Goal: Transaction & Acquisition: Purchase product/service

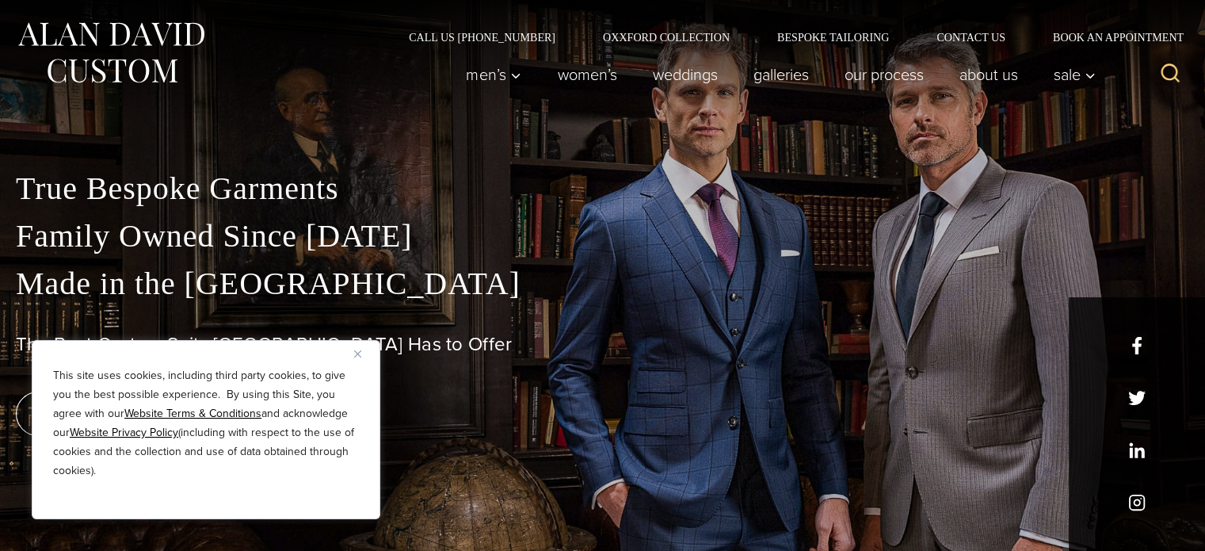
click at [359, 353] on img "Close" at bounding box center [357, 353] width 7 height 7
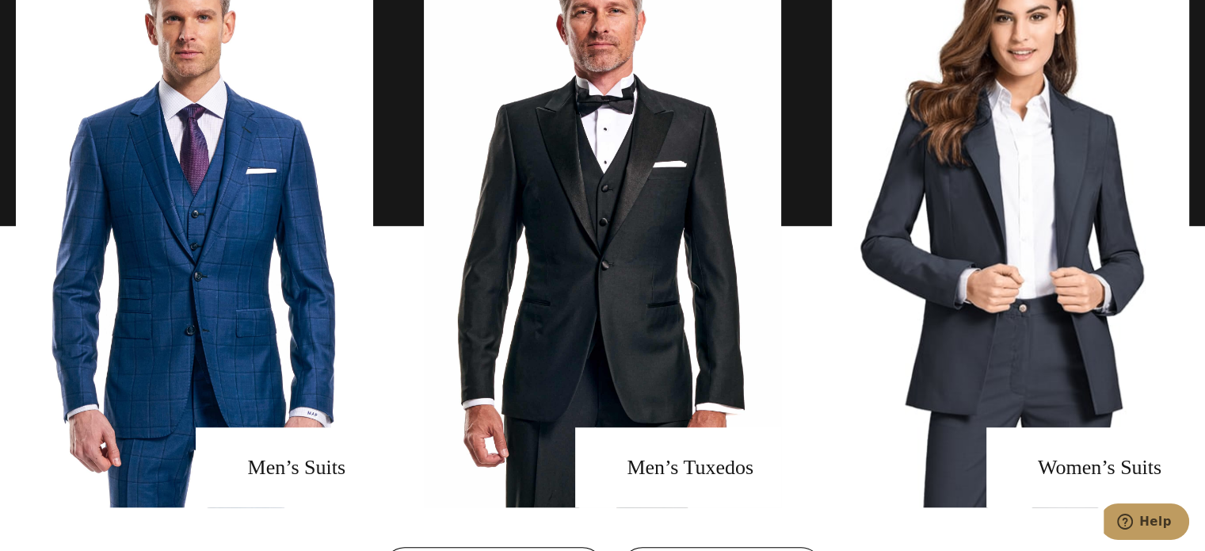
scroll to position [1068, 0]
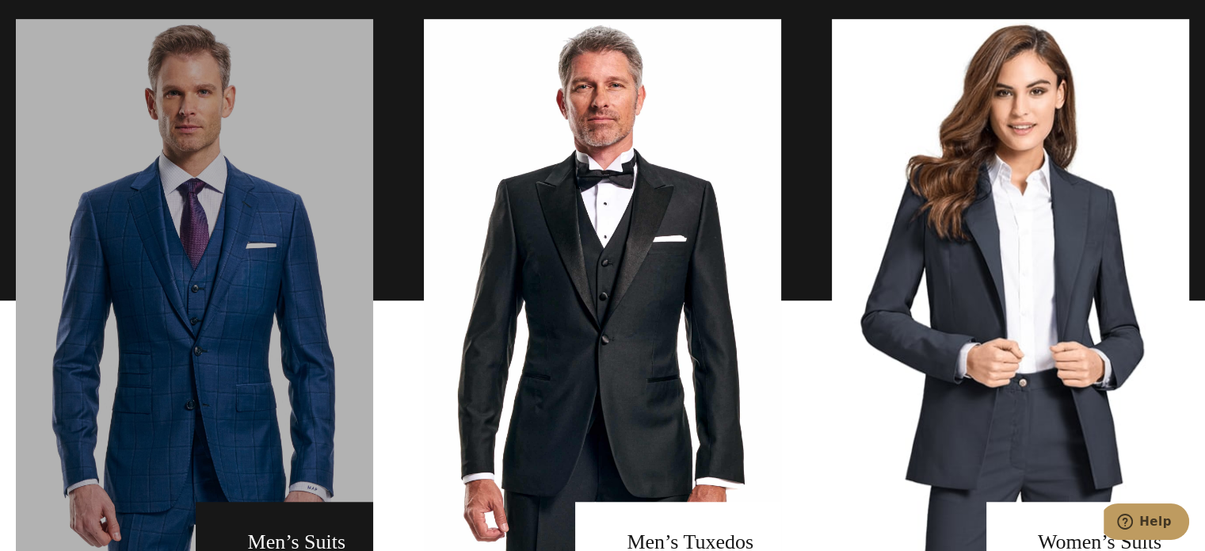
click at [297, 303] on link "men's suits" at bounding box center [194, 300] width 357 height 562
